Goal: Answer question/provide support: Share knowledge or assist other users

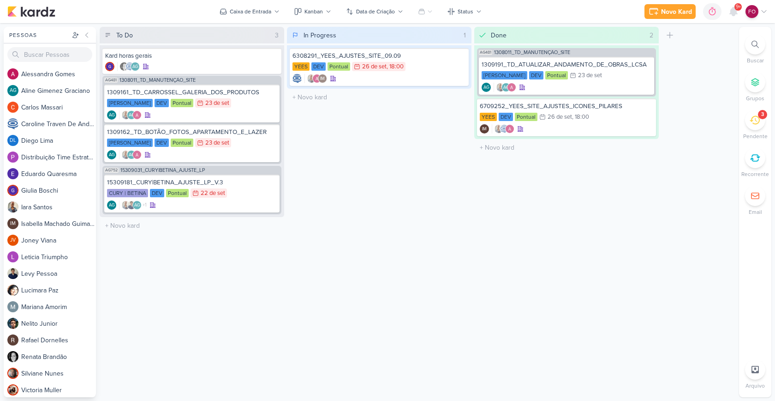
click at [751, 116] on icon at bounding box center [755, 120] width 10 height 10
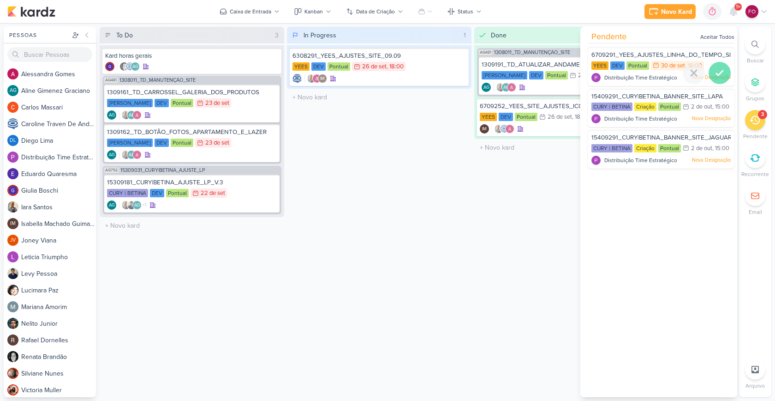
click at [717, 74] on icon at bounding box center [720, 73] width 6 height 5
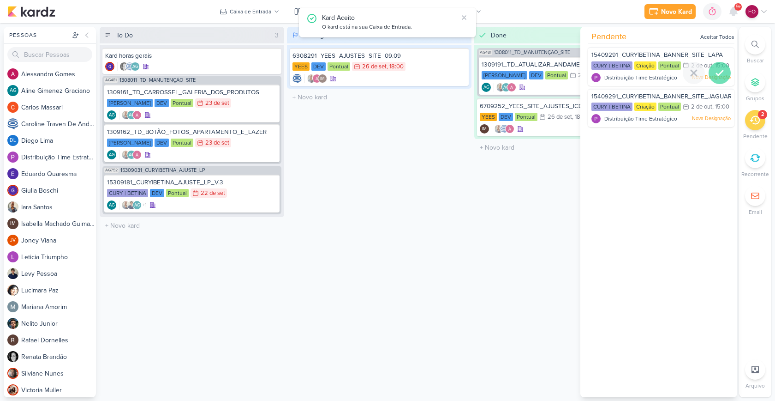
click at [721, 74] on div at bounding box center [720, 73] width 22 height 22
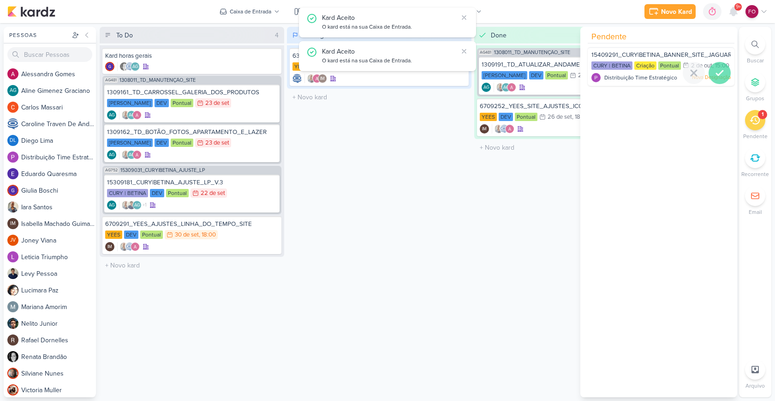
click at [720, 78] on icon at bounding box center [719, 72] width 11 height 11
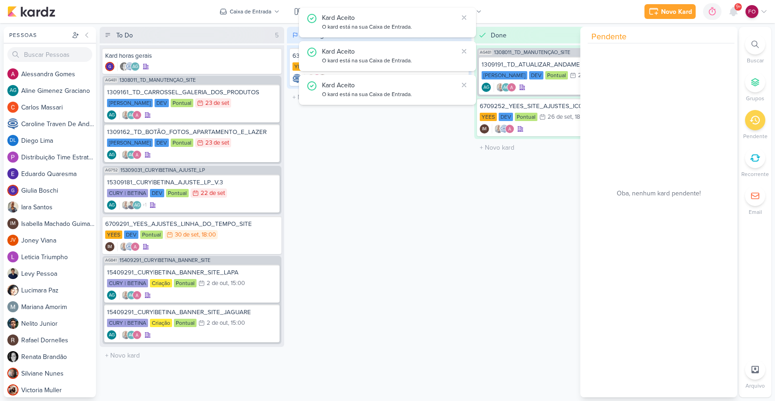
click at [445, 159] on div "In Progress 1 Mover Para Esquerda Mover Para Direita [GEOGRAPHIC_DATA] 6308291_…" at bounding box center [379, 212] width 185 height 370
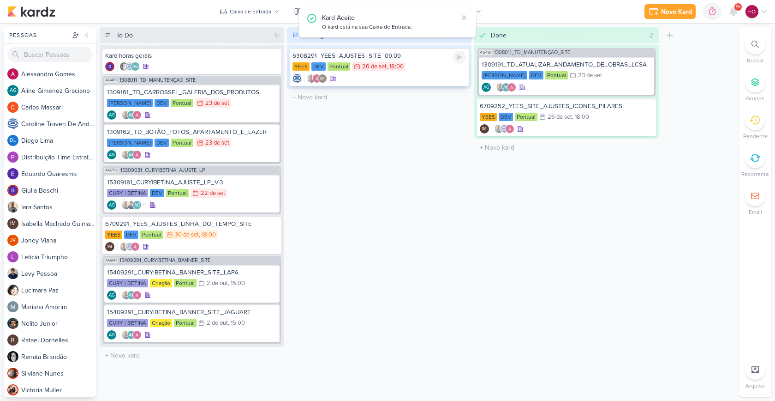
click at [387, 78] on div "IM" at bounding box center [380, 78] width 174 height 9
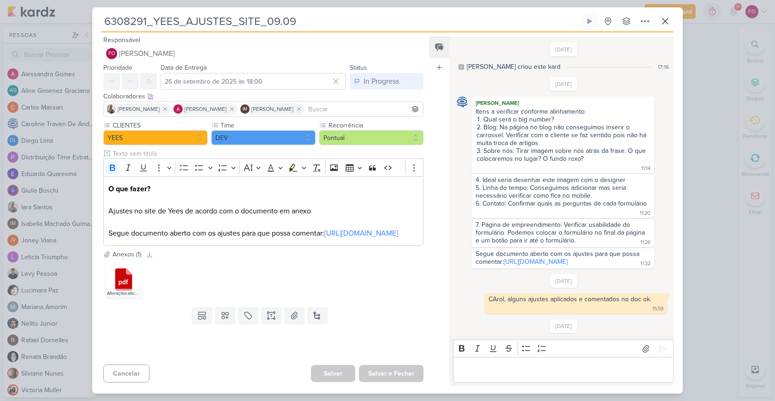
scroll to position [544, 0]
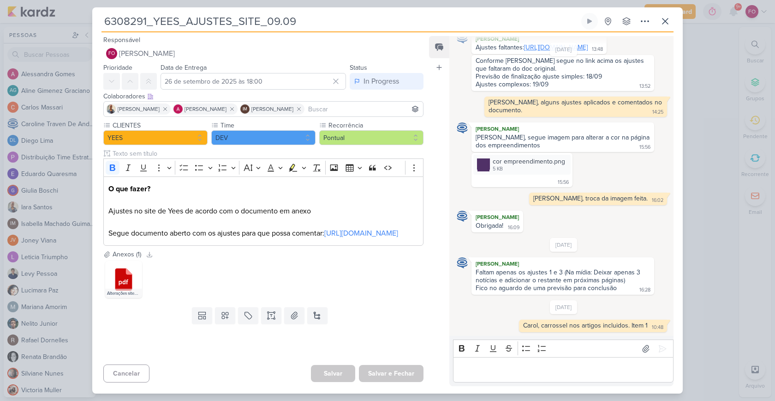
click at [524, 46] on link "[URL][DOMAIN_NAME]" at bounding box center [556, 47] width 64 height 8
click at [588, 18] on icon at bounding box center [589, 21] width 7 height 7
click at [668, 21] on icon at bounding box center [665, 21] width 11 height 11
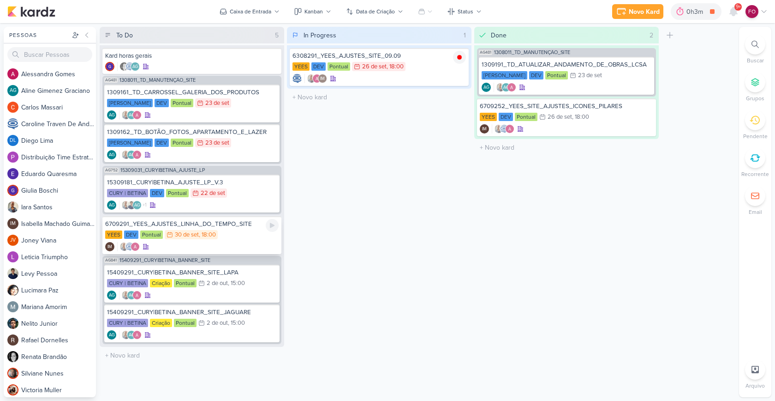
click at [243, 236] on div "YEES DEV Pontual 30/9 [DATE] 18:00" at bounding box center [192, 235] width 174 height 10
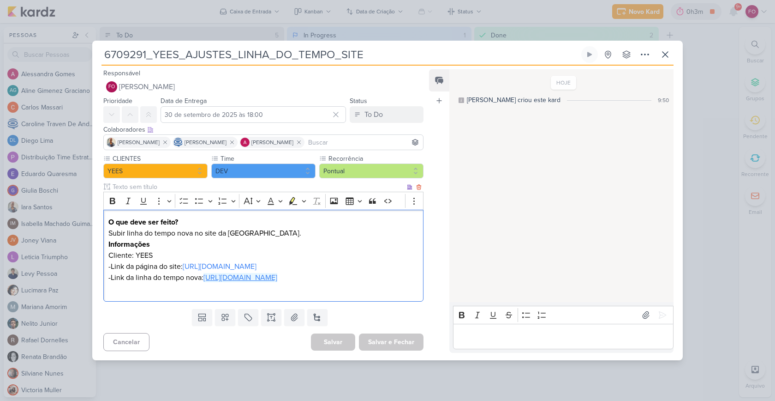
click at [237, 282] on link "[URL][DOMAIN_NAME]" at bounding box center [241, 277] width 74 height 9
click at [666, 49] on icon at bounding box center [665, 54] width 11 height 11
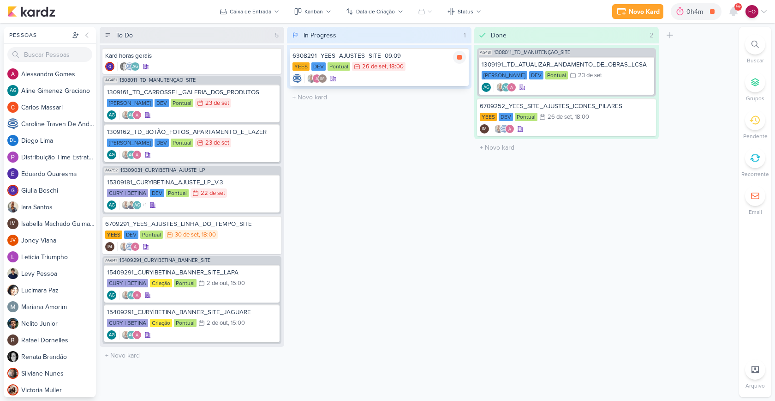
click at [430, 62] on div "YEES DEV Pontual 26/9 [DATE] 18:00" at bounding box center [380, 67] width 174 height 10
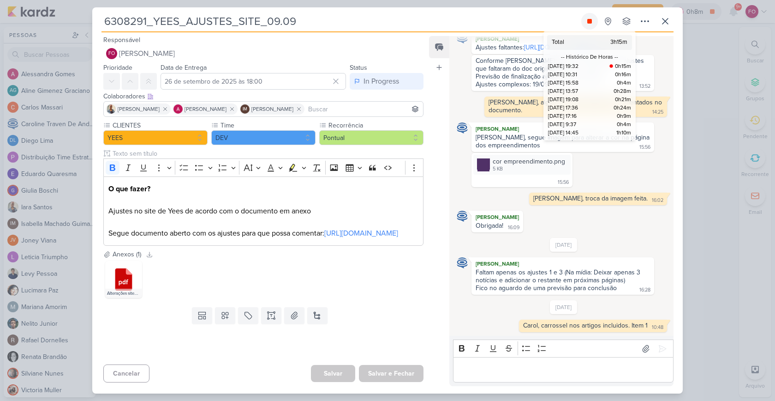
click at [587, 25] on button at bounding box center [590, 21] width 17 height 17
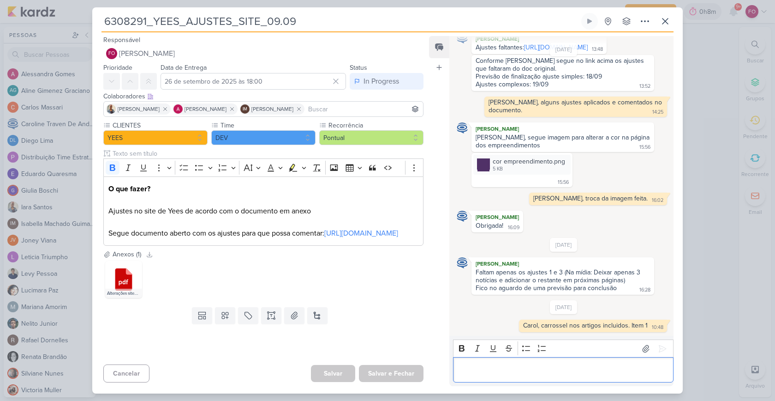
click at [494, 369] on p "Editor editing area: main" at bounding box center [563, 369] width 211 height 11
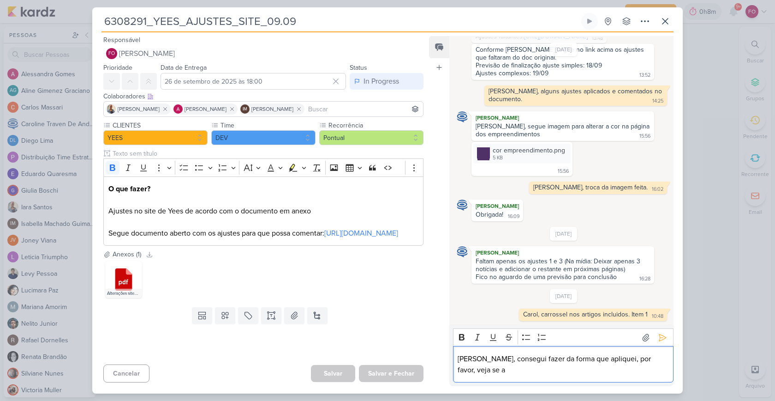
scroll to position [555, 0]
click at [660, 337] on icon at bounding box center [662, 337] width 9 height 9
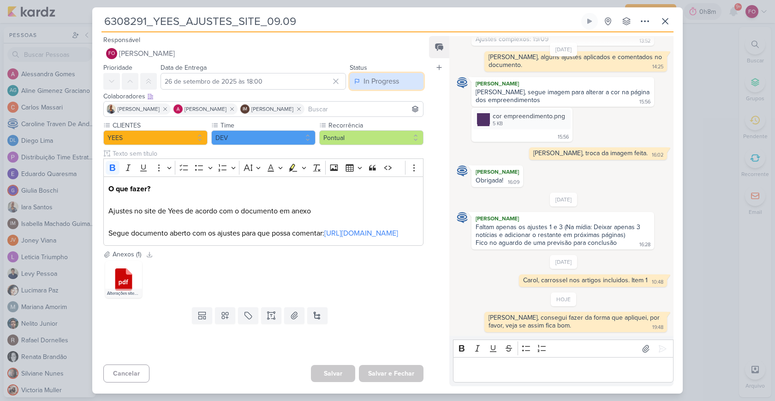
click at [383, 77] on div "In Progress" at bounding box center [382, 81] width 36 height 11
click at [377, 130] on button "Done" at bounding box center [382, 132] width 82 height 15
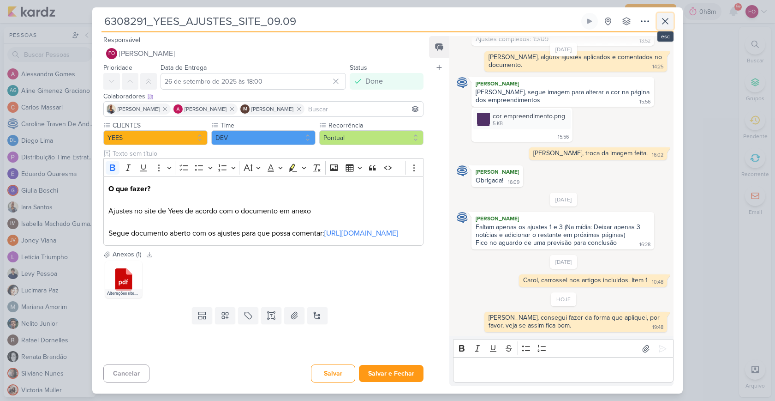
click at [666, 20] on icon at bounding box center [666, 21] width 6 height 6
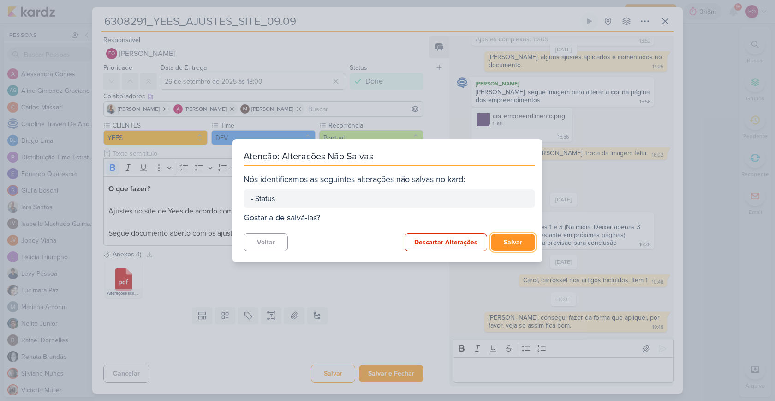
click at [508, 238] on button "Salvar" at bounding box center [513, 242] width 44 height 17
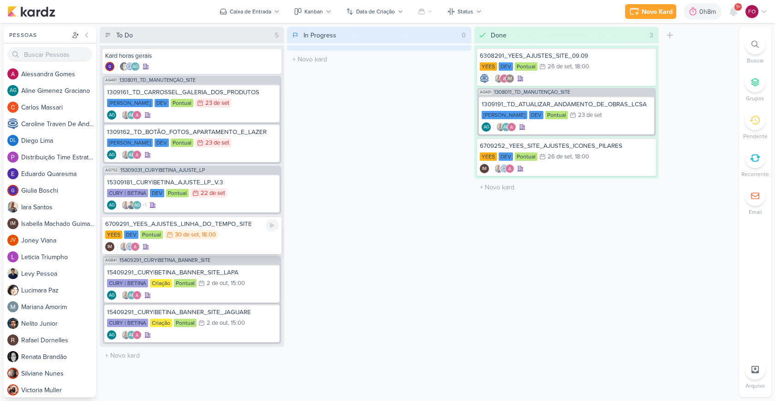
click at [242, 230] on div "YEES DEV Pontual 30/9 [DATE] 18:00" at bounding box center [192, 235] width 174 height 10
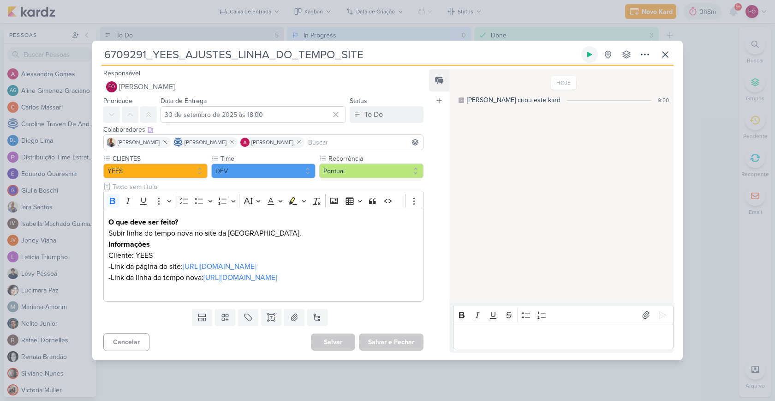
click at [589, 51] on icon at bounding box center [589, 54] width 7 height 7
click at [665, 52] on icon at bounding box center [666, 55] width 6 height 6
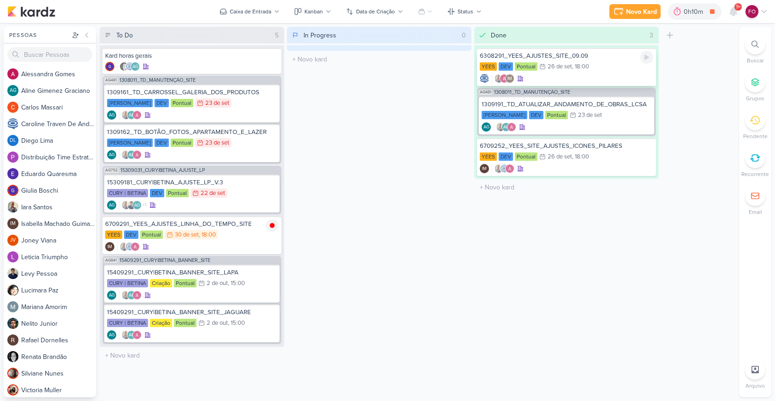
click at [603, 65] on div "YEES DEV Pontual 26/9 [DATE] 18:00" at bounding box center [567, 67] width 174 height 10
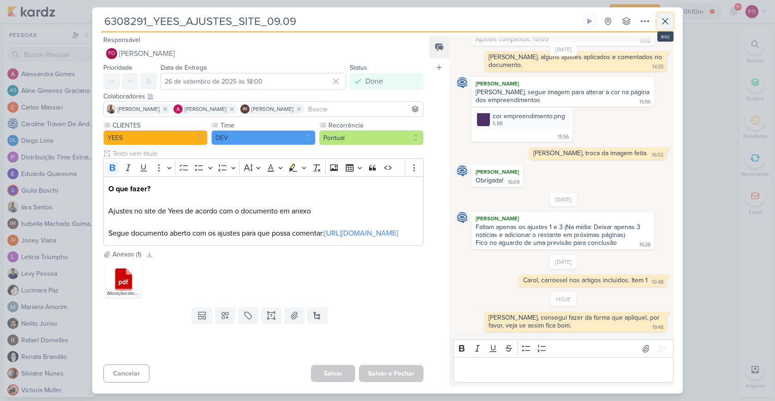
click at [666, 20] on icon at bounding box center [665, 21] width 11 height 11
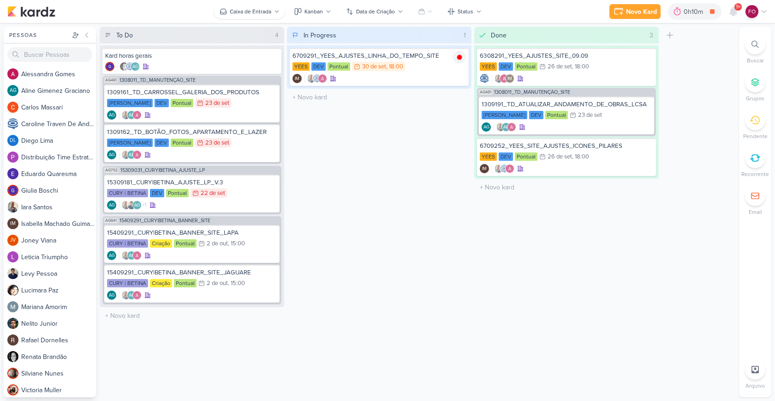
drag, startPoint x: 247, startPoint y: 234, endPoint x: 231, endPoint y: 6, distance: 228.6
click at [423, 81] on div "IM" at bounding box center [380, 78] width 174 height 9
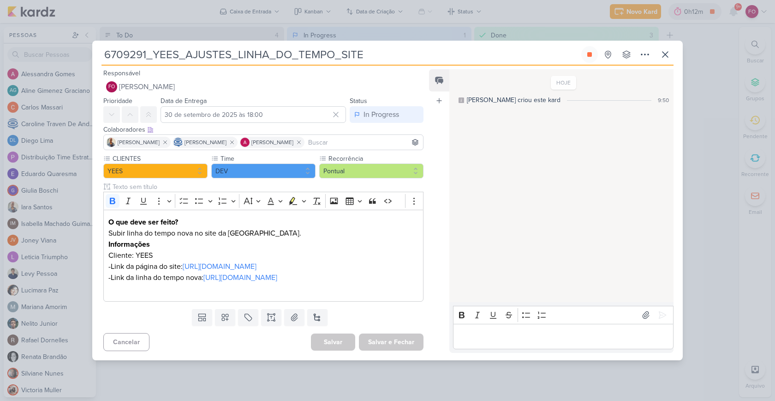
click at [522, 186] on div "HOJE [PERSON_NAME] criou este kard 9:50" at bounding box center [561, 186] width 223 height 232
click at [522, 342] on p "Editor editing area: main" at bounding box center [563, 335] width 211 height 11
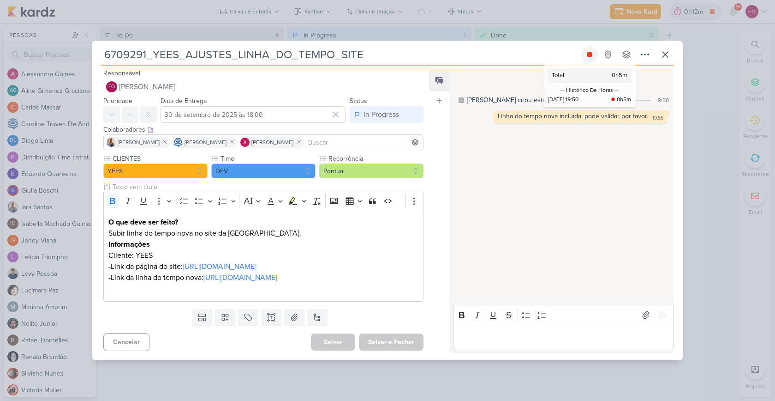
click at [588, 51] on icon at bounding box center [589, 54] width 7 height 7
click at [400, 111] on button "In Progress" at bounding box center [387, 114] width 74 height 17
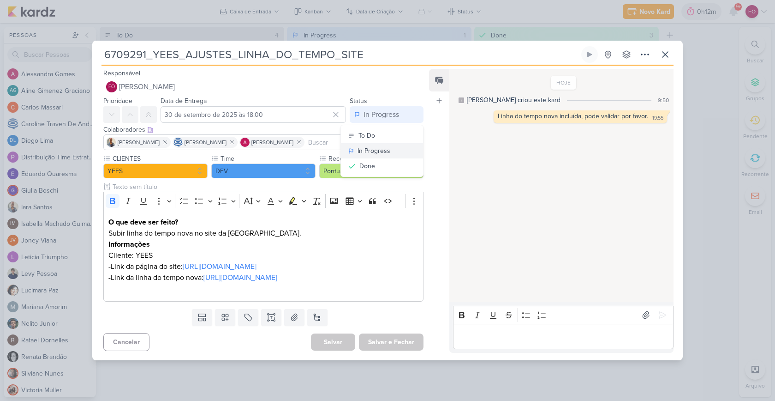
click at [389, 151] on button "In Progress" at bounding box center [382, 150] width 82 height 15
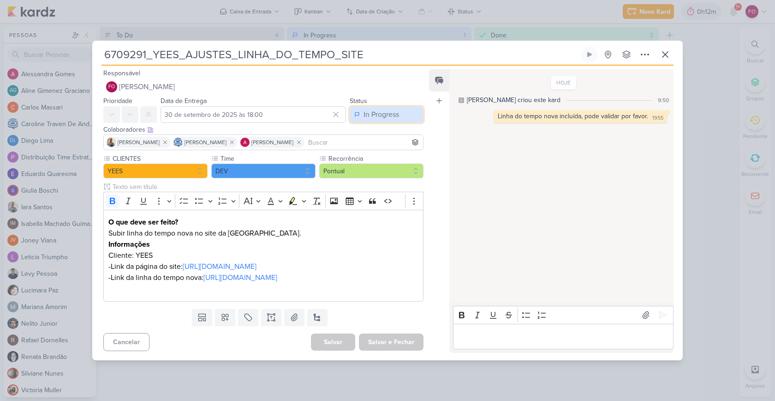
click at [390, 114] on button "In Progress" at bounding box center [387, 114] width 74 height 17
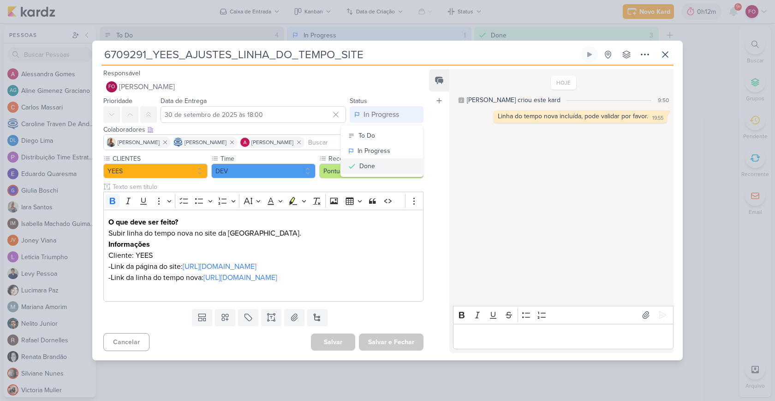
click at [383, 158] on button "Done" at bounding box center [382, 165] width 82 height 15
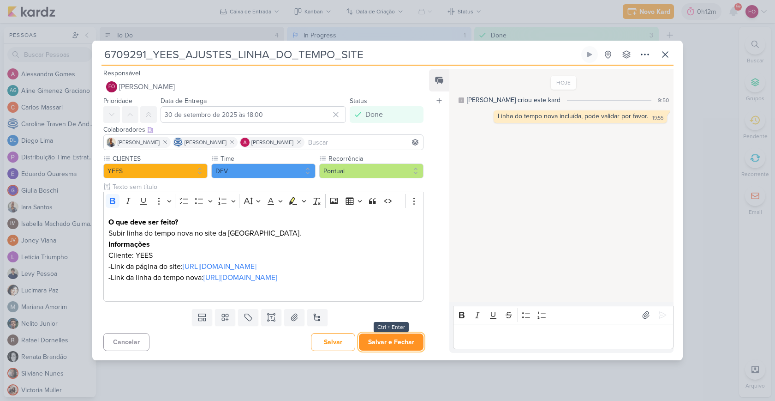
click at [388, 344] on button "Salvar e Fechar" at bounding box center [391, 341] width 65 height 17
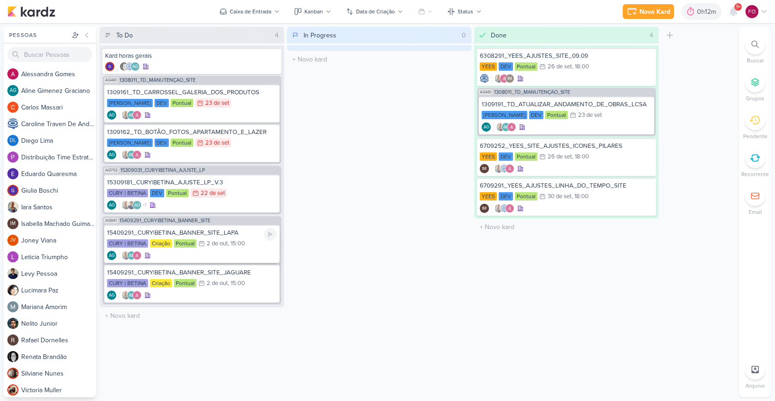
click at [254, 240] on div "CURY | BETINA Criação Pontual 2/10 [DATE] 15:00" at bounding box center [192, 244] width 170 height 10
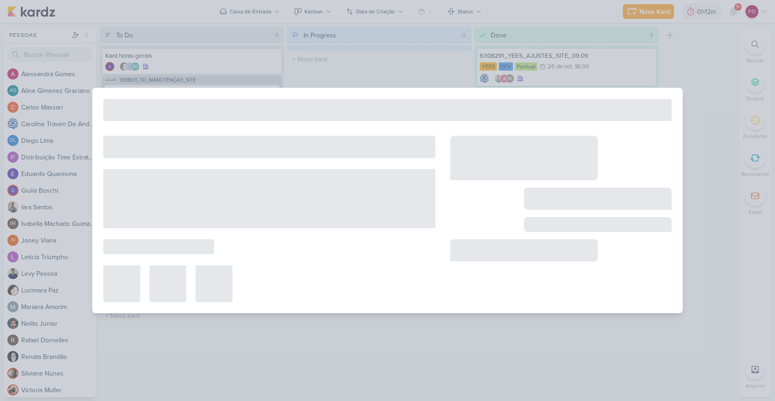
type input "15409291_CURY|BETINA_BANNER_SITE_LAPA"
type input "2 de outubro de 2025 às 15:00"
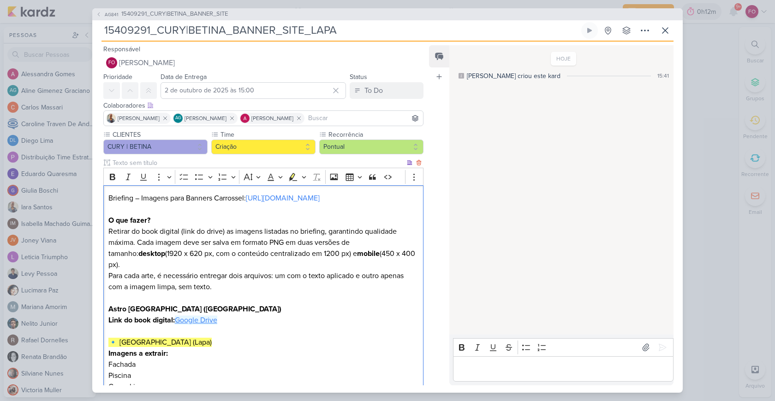
click at [196, 315] on link "Google Drive" at bounding box center [196, 319] width 42 height 9
click at [272, 273] on p "O que fazer? Retirar do book digital (link do drive) as imagens listadas no bri…" at bounding box center [263, 265] width 310 height 100
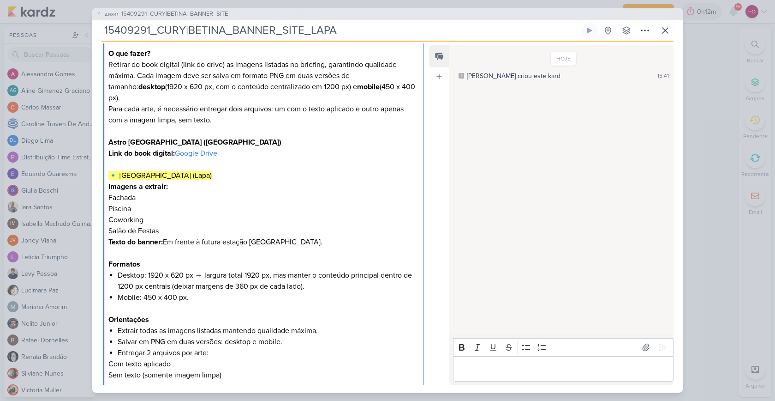
scroll to position [161, 0]
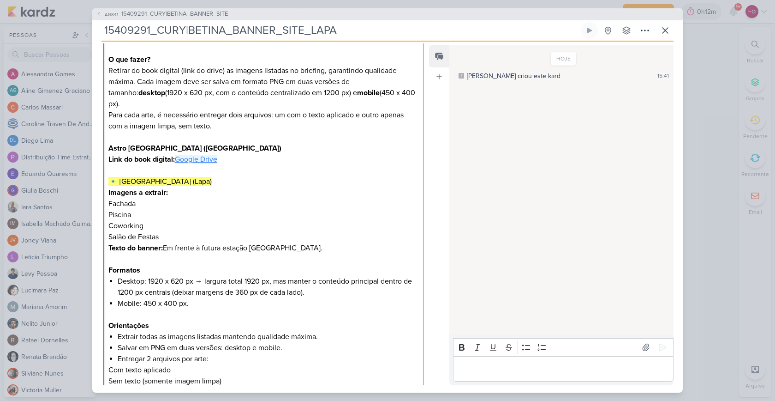
click at [200, 155] on link "Google Drive" at bounding box center [196, 159] width 42 height 9
click at [264, 282] on li "Desktop: 1920 x 620 px → largura total 1920 px, mas manter o conteúdo principal…" at bounding box center [268, 287] width 301 height 22
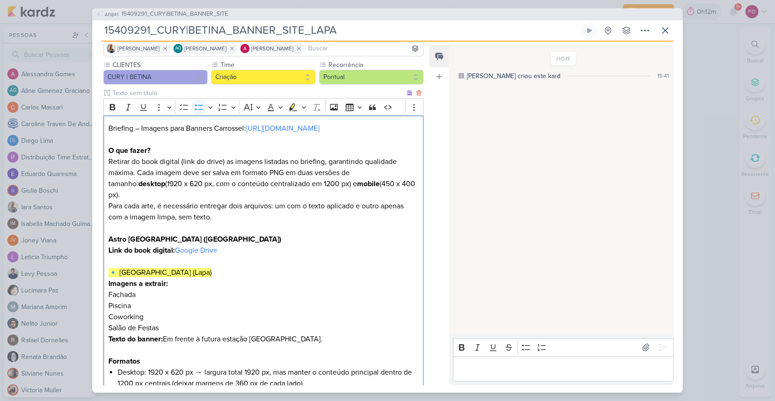
scroll to position [0, 0]
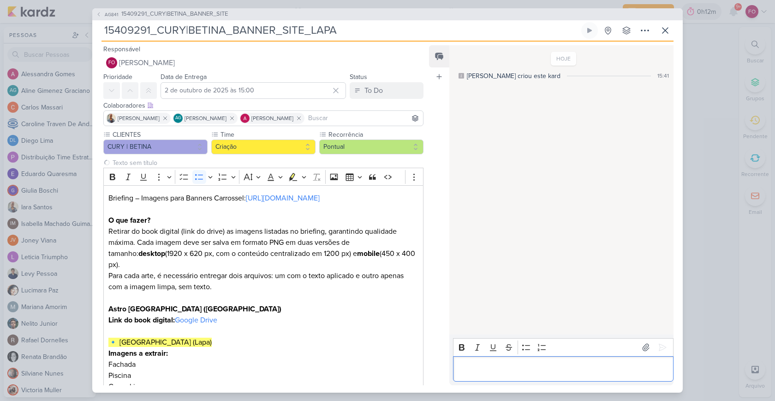
click at [487, 358] on div "Editor editing area: main" at bounding box center [563, 368] width 221 height 25
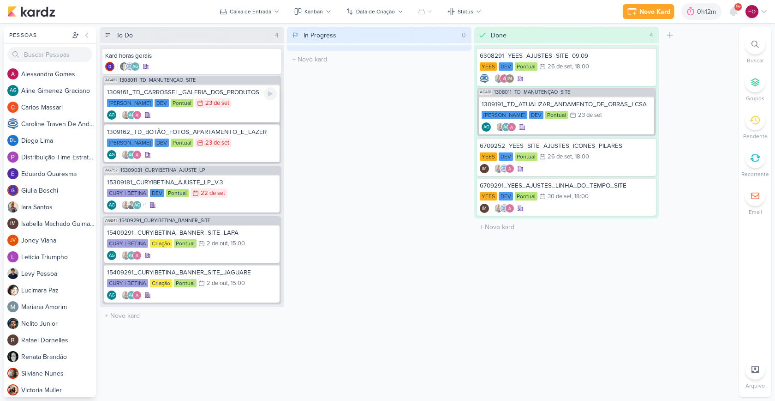
click at [246, 103] on div "[PERSON_NAME] DEV Pontual 23/9 [DATE]" at bounding box center [192, 103] width 170 height 10
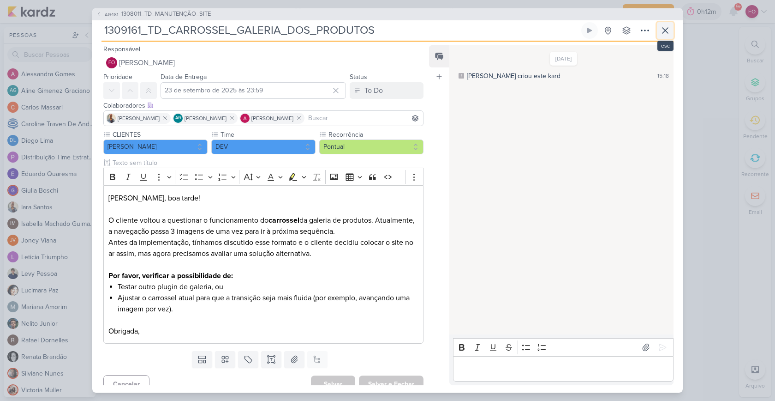
click at [665, 30] on icon at bounding box center [666, 31] width 6 height 6
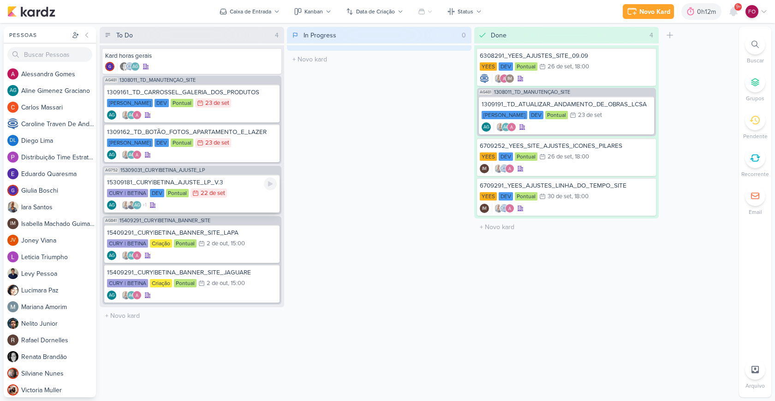
click at [246, 188] on div "CURY | BETINA DEV Pontual 22/9 [DATE]" at bounding box center [192, 193] width 170 height 10
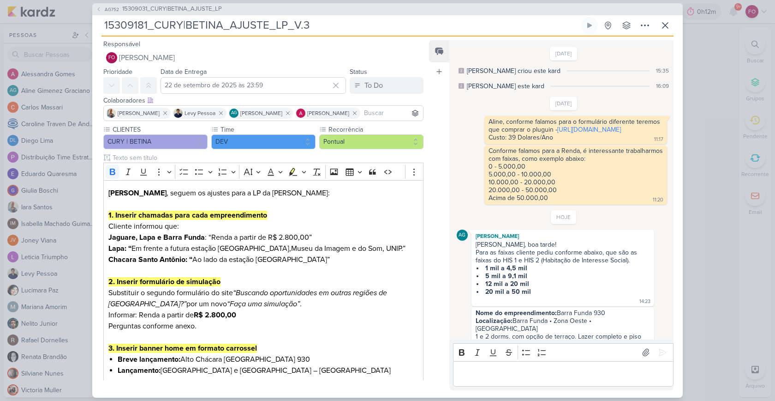
scroll to position [215, 0]
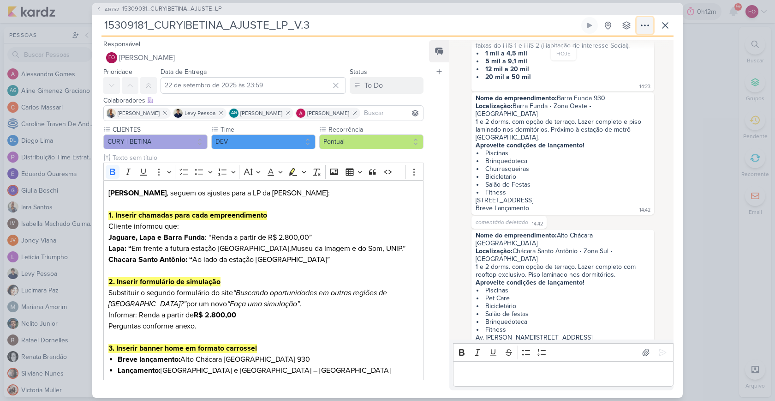
click at [642, 23] on icon at bounding box center [645, 25] width 11 height 11
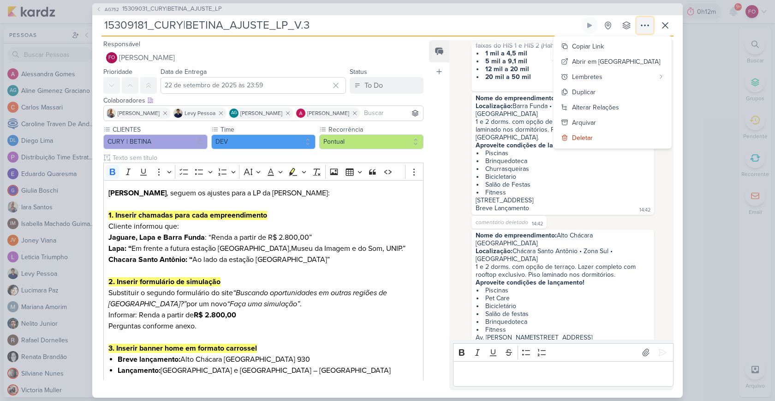
click at [646, 23] on icon at bounding box center [645, 25] width 11 height 11
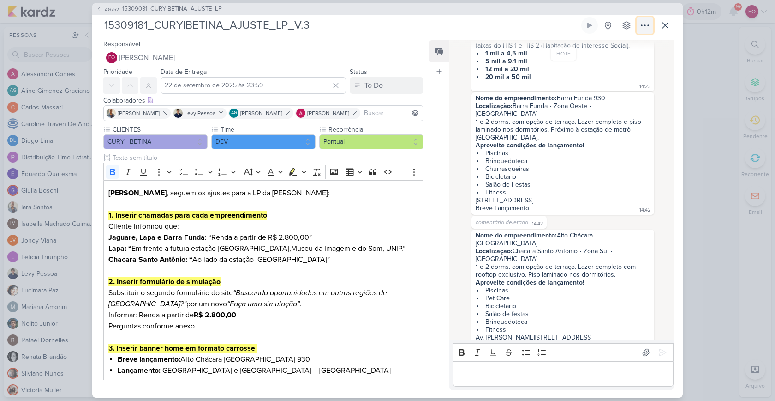
click at [646, 23] on icon at bounding box center [645, 25] width 11 height 11
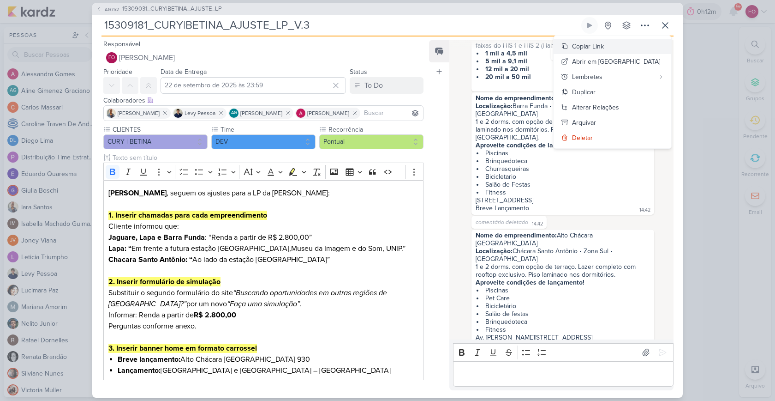
click at [604, 45] on div "Copiar Link" at bounding box center [588, 47] width 32 height 10
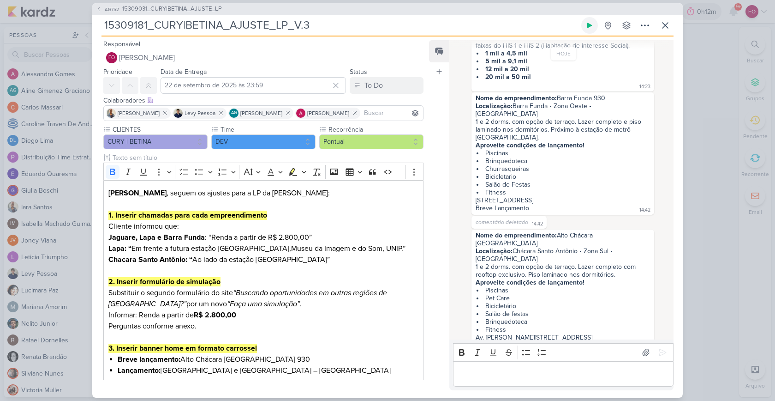
click at [589, 24] on icon at bounding box center [590, 25] width 5 height 5
drag, startPoint x: 514, startPoint y: 114, endPoint x: 620, endPoint y: 116, distance: 105.7
click at [620, 116] on div "Nome do empreendimento: Barra Funda 930 Localização: Barra Funda • Zona Oeste •…" at bounding box center [563, 106] width 174 height 24
copy div "Barra Funda • Zona Oeste • [GEOGRAPHIC_DATA]"
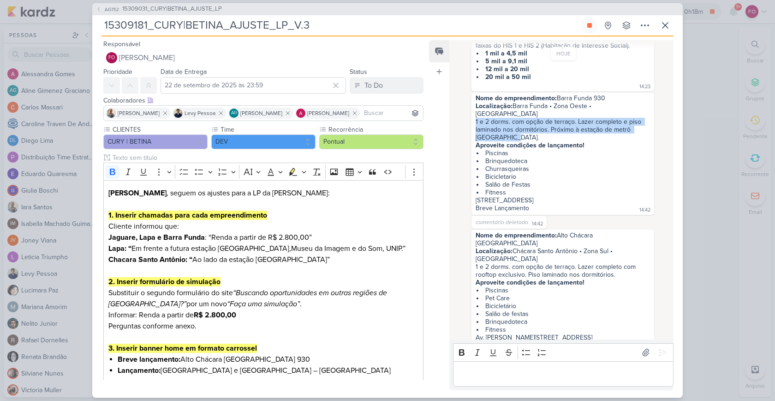
drag, startPoint x: 475, startPoint y: 120, endPoint x: 496, endPoint y: 135, distance: 25.2
click at [496, 135] on div "1 e 2 dorms. com opção de terraço. Lazer completo e piso laminado nos dormitóri…" at bounding box center [563, 133] width 174 height 31
copy div "1 e 2 dorms. com opção de terraço. Lazer completo e piso laminado nos dormitóri…"
drag, startPoint x: 477, startPoint y: 199, endPoint x: 575, endPoint y: 198, distance: 97.8
click at [575, 198] on div "Nome do empreendimento: Barra Funda 930 Localização: Barra Funda • Zona Oeste •…" at bounding box center [563, 153] width 179 height 119
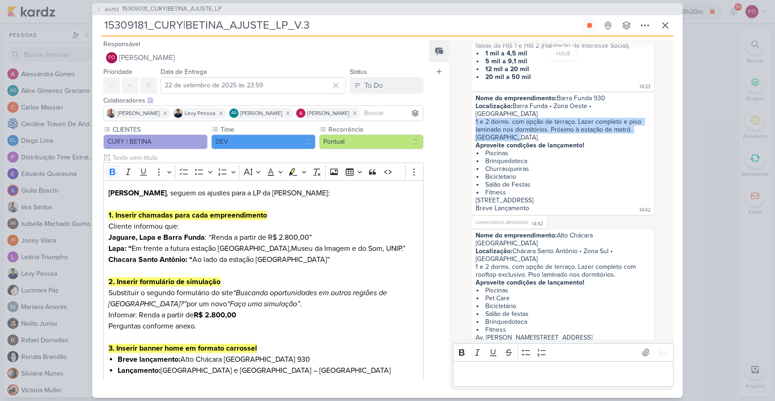
copy div "[STREET_ADDRESS]"
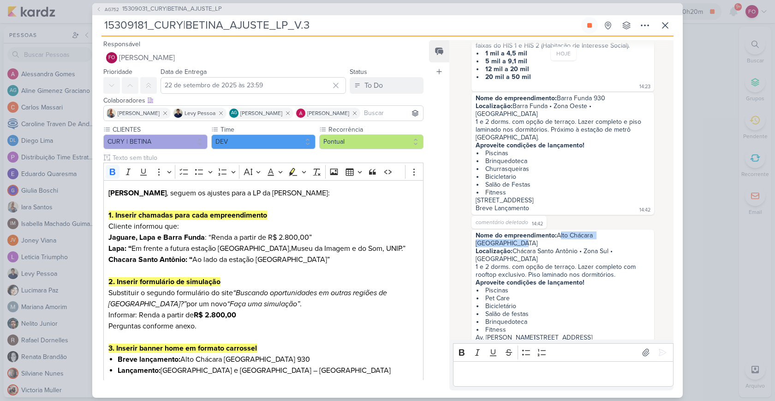
drag, startPoint x: 558, startPoint y: 234, endPoint x: 636, endPoint y: 237, distance: 78.5
click at [636, 237] on div "Nome do empreendimento: [GEOGRAPHIC_DATA] Localização: [GEOGRAPHIC_DATA] • Zona…" at bounding box center [563, 246] width 174 height 31
copy div "Alto Chácara [GEOGRAPHIC_DATA]"
drag, startPoint x: 516, startPoint y: 244, endPoint x: 643, endPoint y: 243, distance: 126.9
click at [643, 243] on div "Nome do empreendimento: [GEOGRAPHIC_DATA] Localização: [GEOGRAPHIC_DATA] • Zona…" at bounding box center [563, 246] width 174 height 31
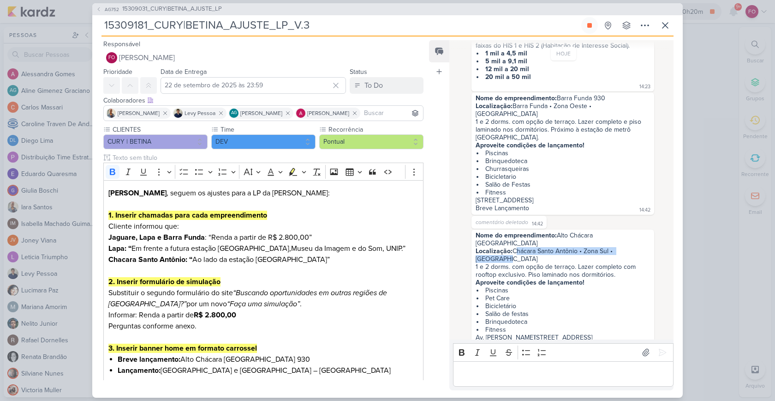
copy div "Chácara Santo Antônio • Zona Sul • [GEOGRAPHIC_DATA]"
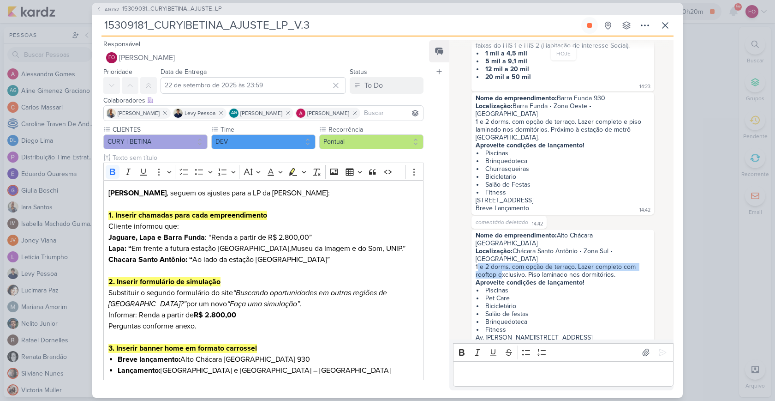
drag, startPoint x: 477, startPoint y: 251, endPoint x: 498, endPoint y: 257, distance: 21.7
click at [503, 263] on div "1 e 2 dorms. com opção de terraço. Lazer completo com rooftop exclusivo. Piso l…" at bounding box center [563, 275] width 174 height 24
drag, startPoint x: 475, startPoint y: 250, endPoint x: 582, endPoint y: 264, distance: 108.0
click at [582, 264] on div "1 e 2 dorms. com opção de terraço. Lazer completo com rooftop exclusivo. Piso l…" at bounding box center [563, 275] width 174 height 24
copy div "1 e 2 dorms. com opção de terraço. Lazer completo com rooftop exclusivo. Piso l…"
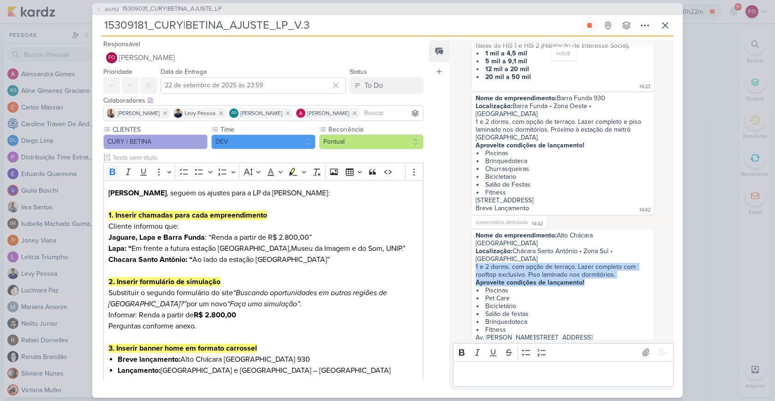
drag, startPoint x: 476, startPoint y: 321, endPoint x: 587, endPoint y: 322, distance: 110.8
click at [587, 333] on div "Av. [PERSON_NAME], 127 — São Paulo Breve Lançamento" at bounding box center [534, 341] width 117 height 16
copy div "Av. [PERSON_NAME][STREET_ADDRESS]"
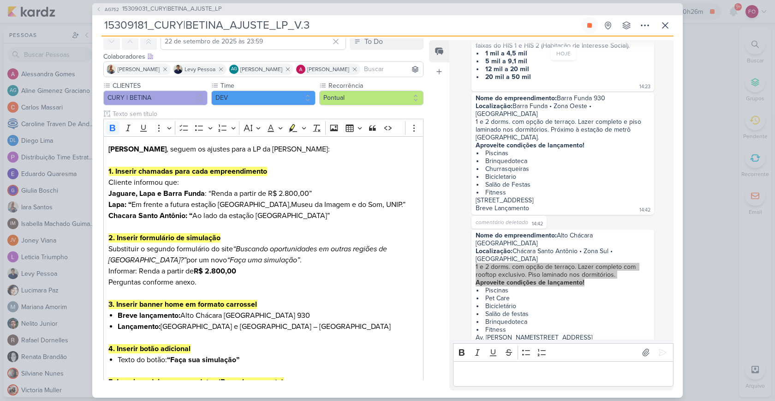
scroll to position [2, 0]
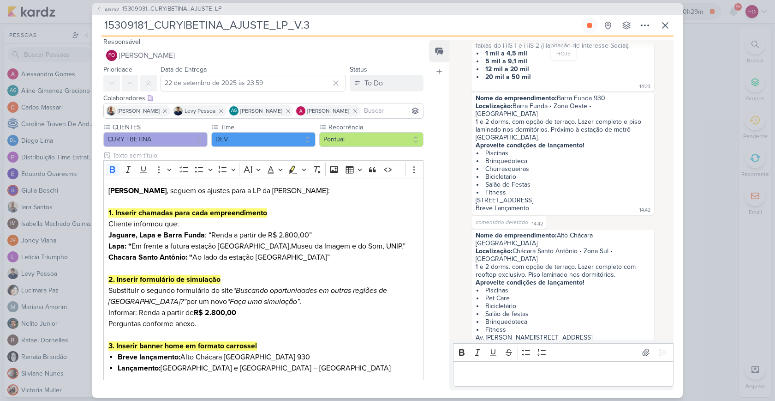
click at [485, 374] on p "Editor editing area: main" at bounding box center [563, 373] width 211 height 11
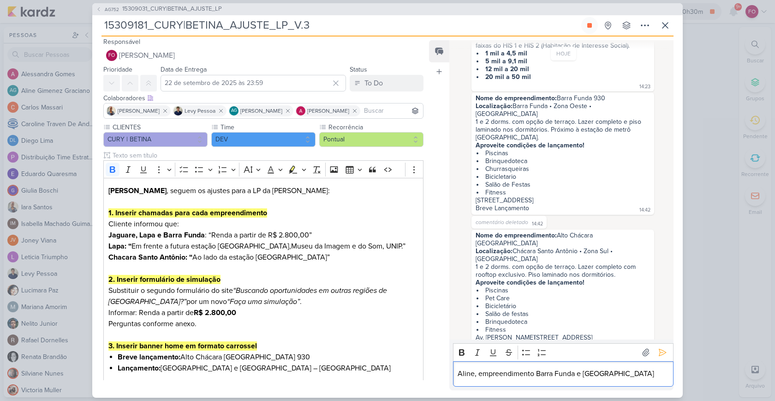
scroll to position [226, 0]
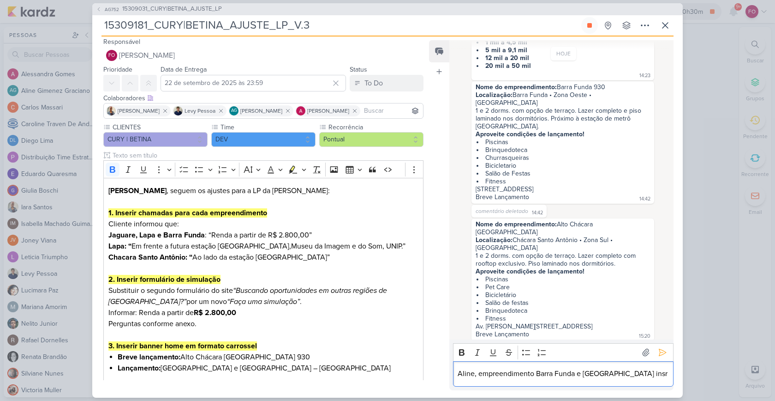
click at [575, 368] on p "Aline, empreendimento Barra Funda e [GEOGRAPHIC_DATA] insr" at bounding box center [563, 373] width 211 height 11
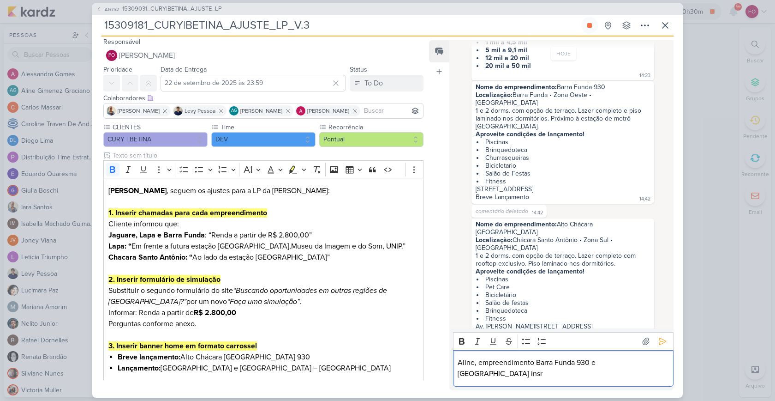
click at [531, 379] on p "Aline, empreendimento Barra Funda 930 e [GEOGRAPHIC_DATA] insr" at bounding box center [563, 368] width 211 height 22
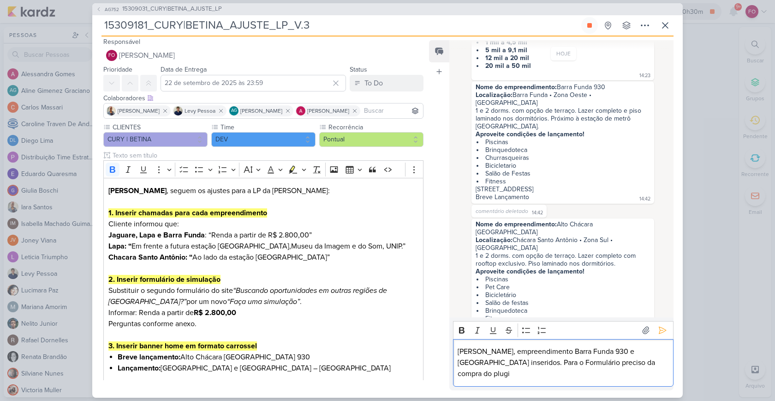
scroll to position [237, 0]
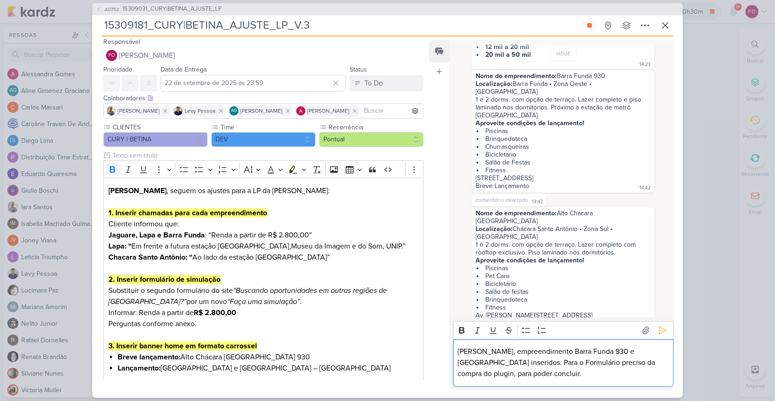
click at [580, 334] on div "Bold Italic Underline Strikethrough Bulleted List Numbered List" at bounding box center [563, 330] width 216 height 18
click at [616, 295] on li "Brinquedoteca" at bounding box center [564, 299] width 174 height 8
click at [659, 333] on icon at bounding box center [662, 329] width 9 height 9
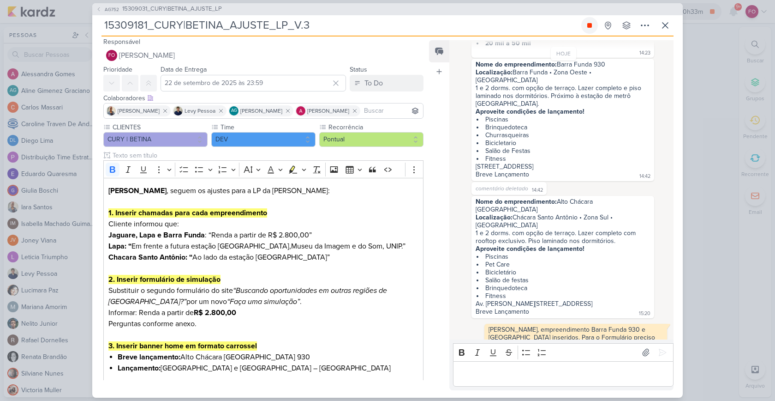
click at [590, 22] on icon at bounding box center [589, 25] width 7 height 7
click at [386, 90] on button "To Do" at bounding box center [387, 83] width 74 height 17
click at [373, 118] on div "In Progress" at bounding box center [374, 119] width 33 height 10
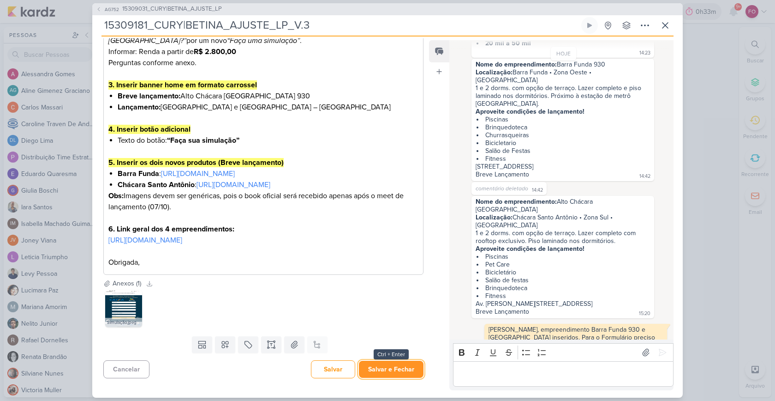
click at [383, 364] on button "Salvar e Fechar" at bounding box center [391, 368] width 65 height 17
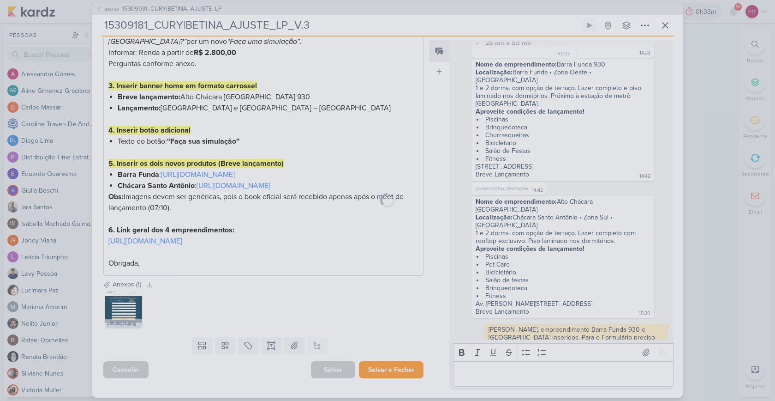
scroll to position [284, 0]
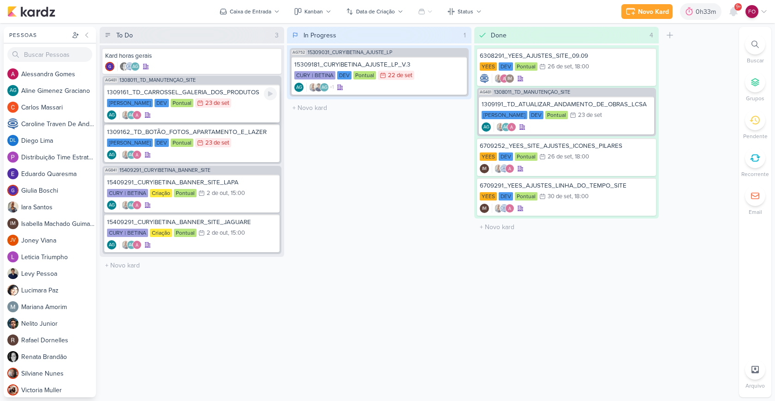
click at [248, 103] on div "[PERSON_NAME] DEV Pontual 23/9 [DATE]" at bounding box center [192, 103] width 170 height 10
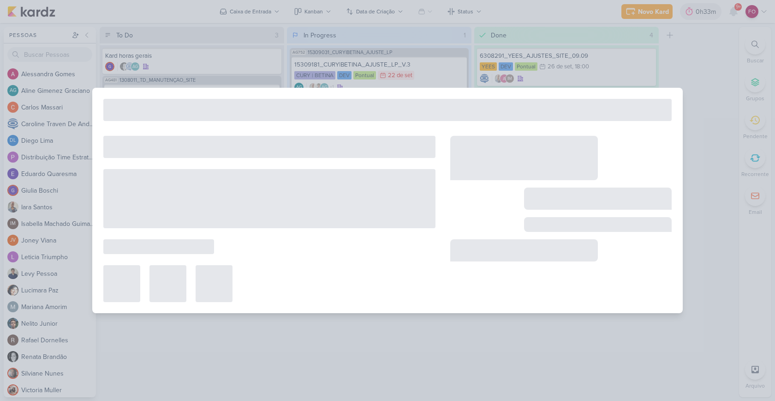
type input "1309161_TD_CARROSSEL_GALERIA_DOS_PRODUTOS"
type input "23 de setembro de 2025 às 23:59"
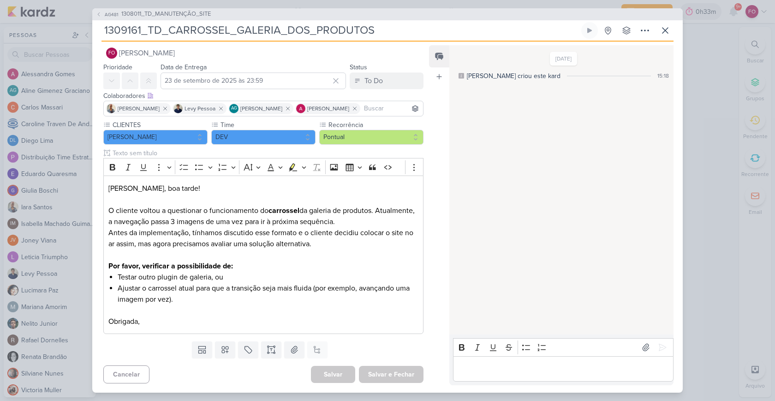
scroll to position [0, 0]
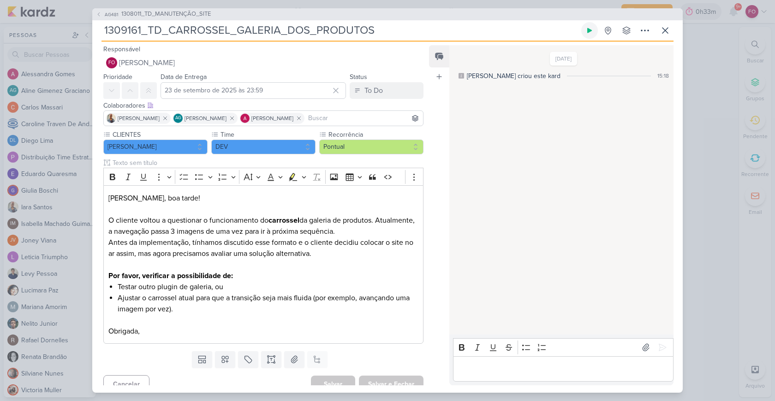
click at [591, 29] on icon at bounding box center [590, 30] width 5 height 5
